Goal: Navigation & Orientation: Find specific page/section

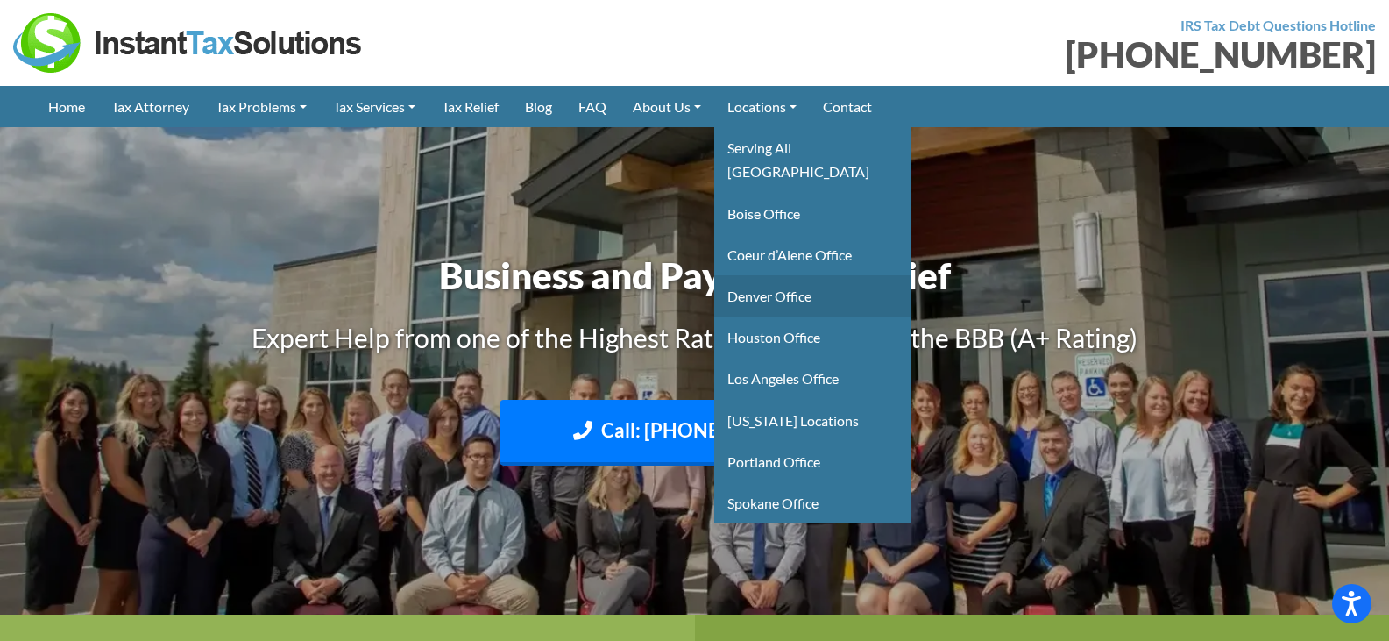
click at [783, 280] on link "Denver Office" at bounding box center [812, 295] width 197 height 41
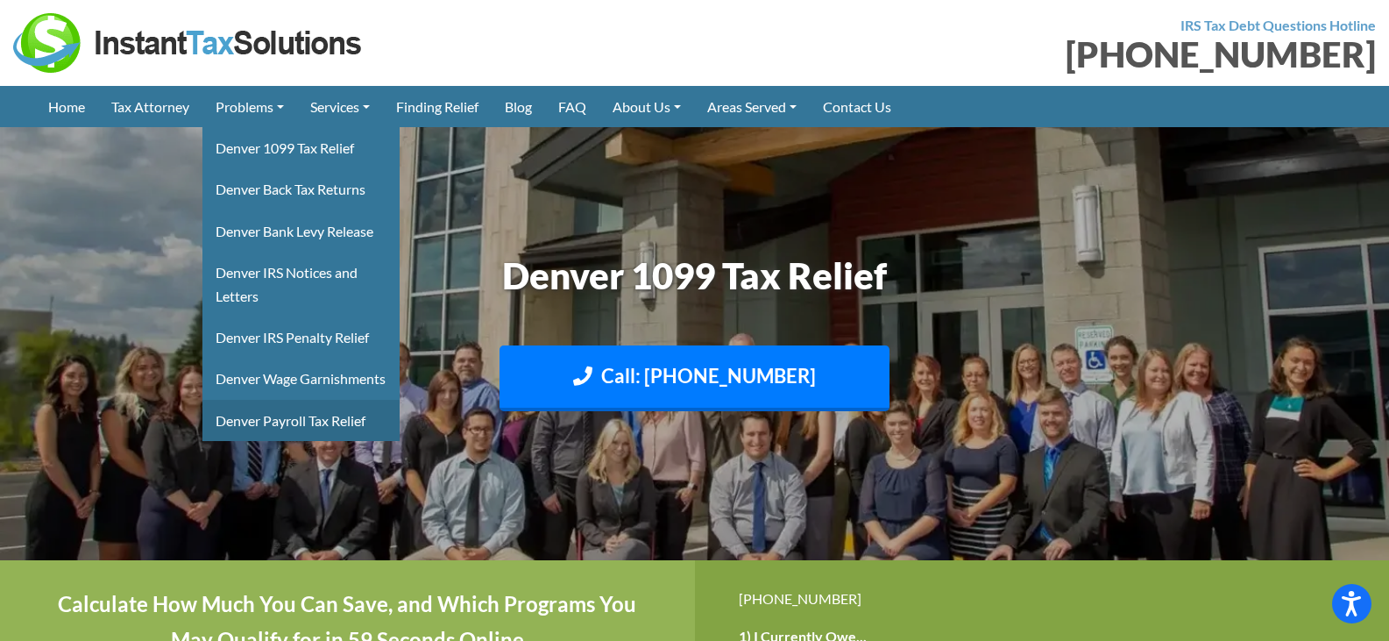
click at [287, 441] on link "Denver Payroll Tax Relief" at bounding box center [300, 420] width 197 height 41
